Goal: Navigation & Orientation: Find specific page/section

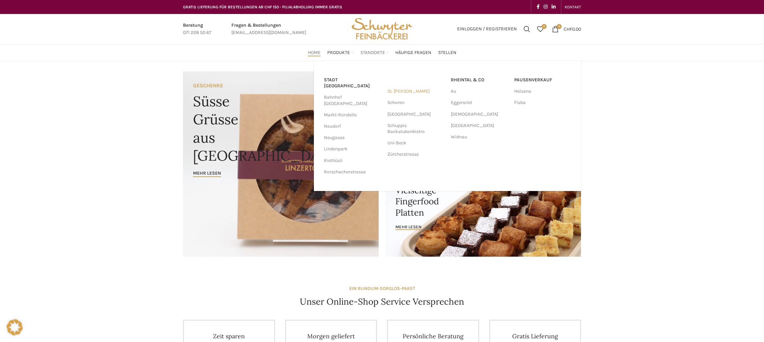
click at [398, 93] on link "St. [PERSON_NAME]" at bounding box center [415, 91] width 57 height 11
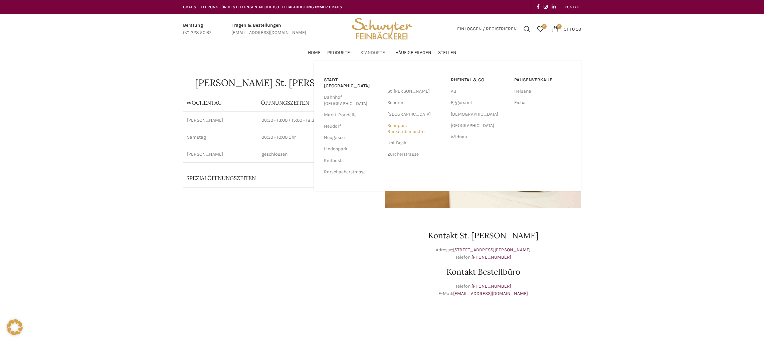
click at [402, 125] on link "Schuppis Backstubenbistro" at bounding box center [415, 128] width 57 height 17
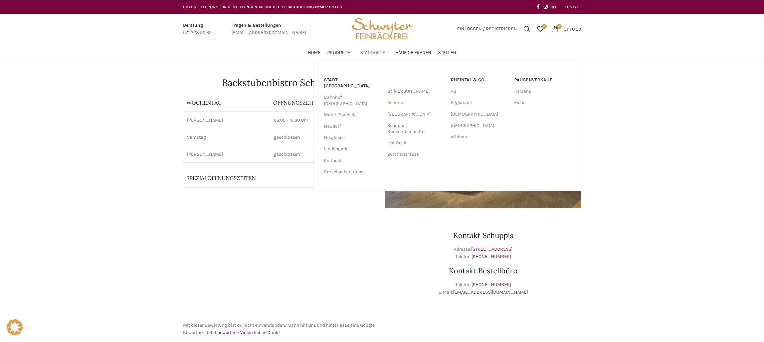
click at [404, 100] on link "Schoren" at bounding box center [415, 102] width 57 height 11
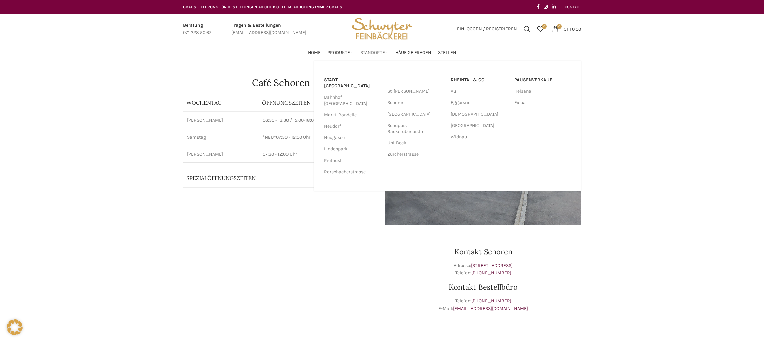
click at [379, 55] on span "Standorte" at bounding box center [372, 53] width 25 height 6
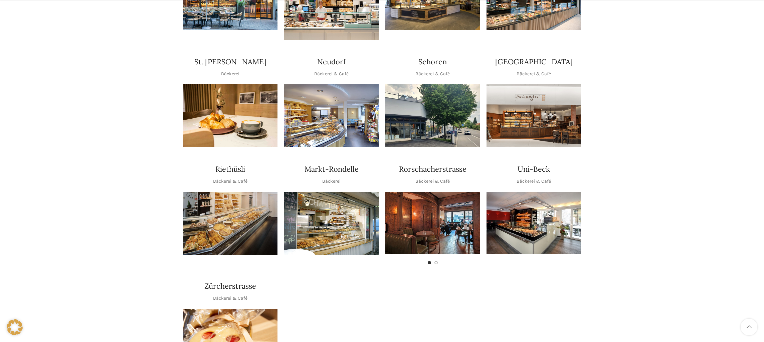
scroll to position [235, 0]
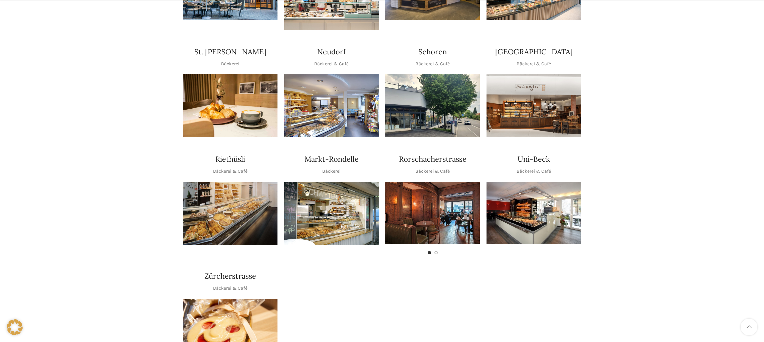
click at [244, 88] on img "1 / 1" at bounding box center [230, 105] width 94 height 63
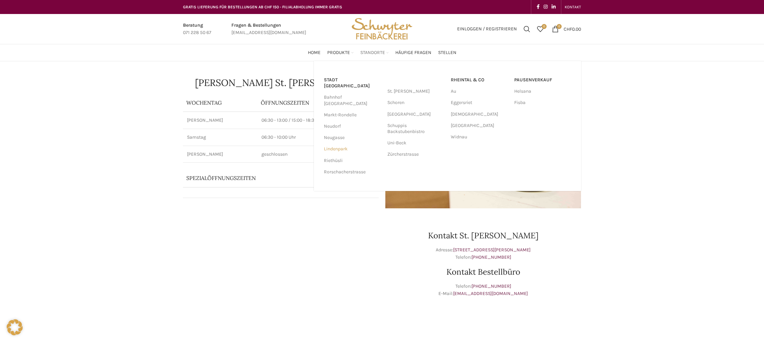
click at [333, 144] on link "Lindenpark" at bounding box center [352, 149] width 57 height 11
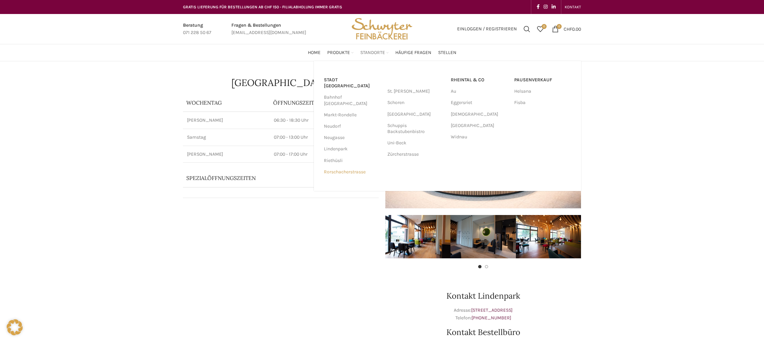
click at [342, 167] on link "Rorschacherstrasse" at bounding box center [352, 172] width 57 height 11
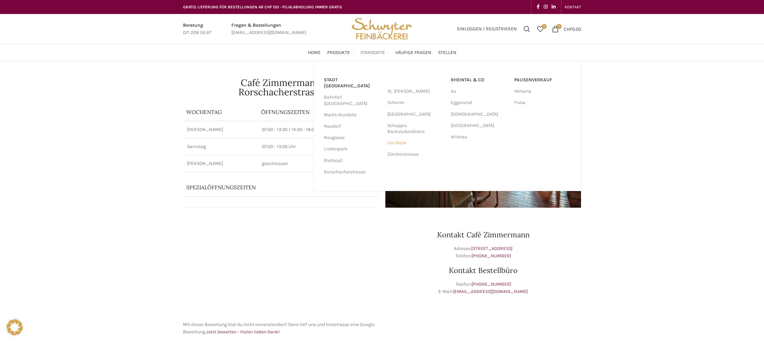
click at [402, 142] on link "Uni-Beck" at bounding box center [415, 143] width 57 height 11
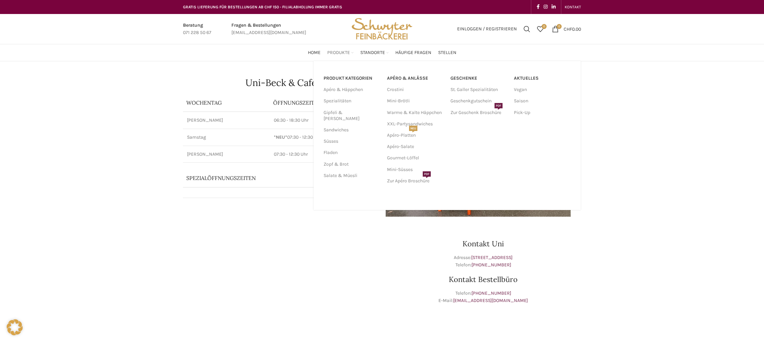
click at [333, 52] on span "Produkte" at bounding box center [338, 53] width 23 height 6
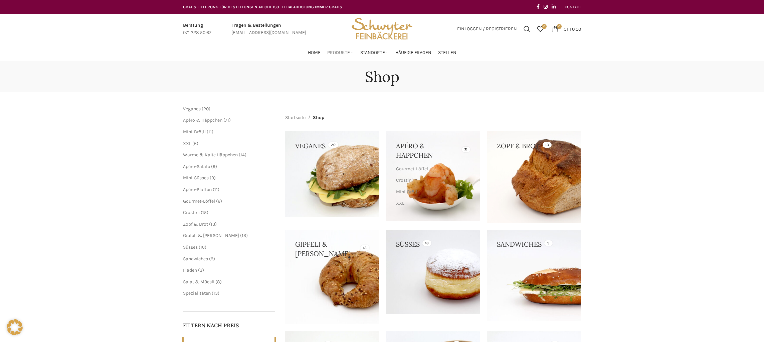
scroll to position [61, 0]
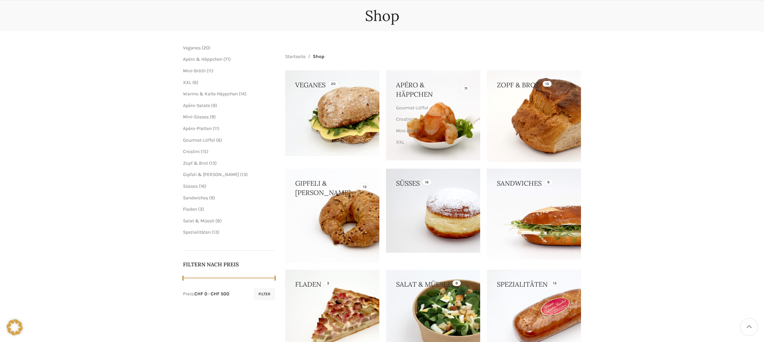
click at [531, 207] on link at bounding box center [534, 214] width 94 height 91
